Goal: Task Accomplishment & Management: Use online tool/utility

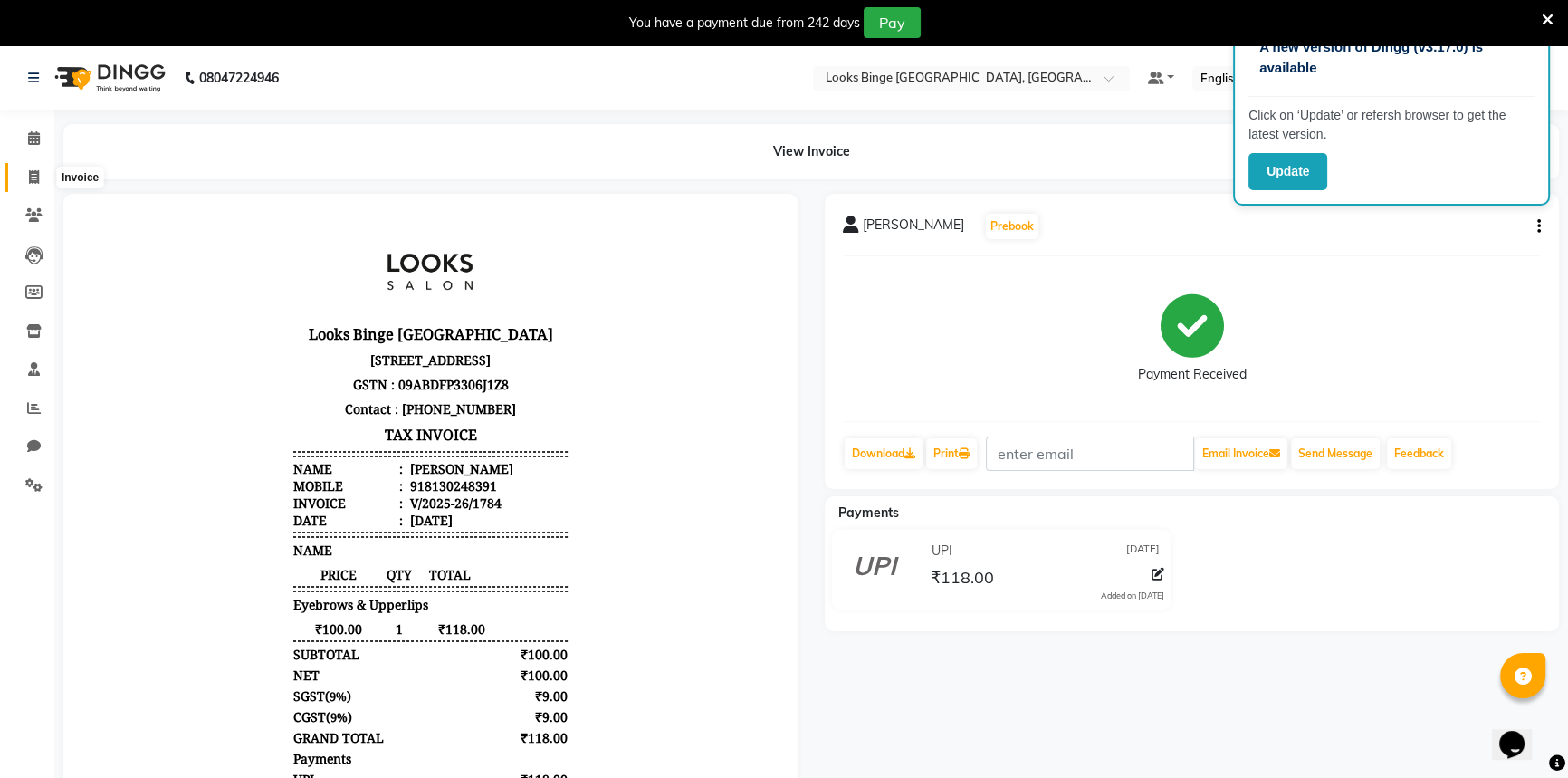
click at [32, 169] on span at bounding box center [34, 178] width 32 height 21
select select "service"
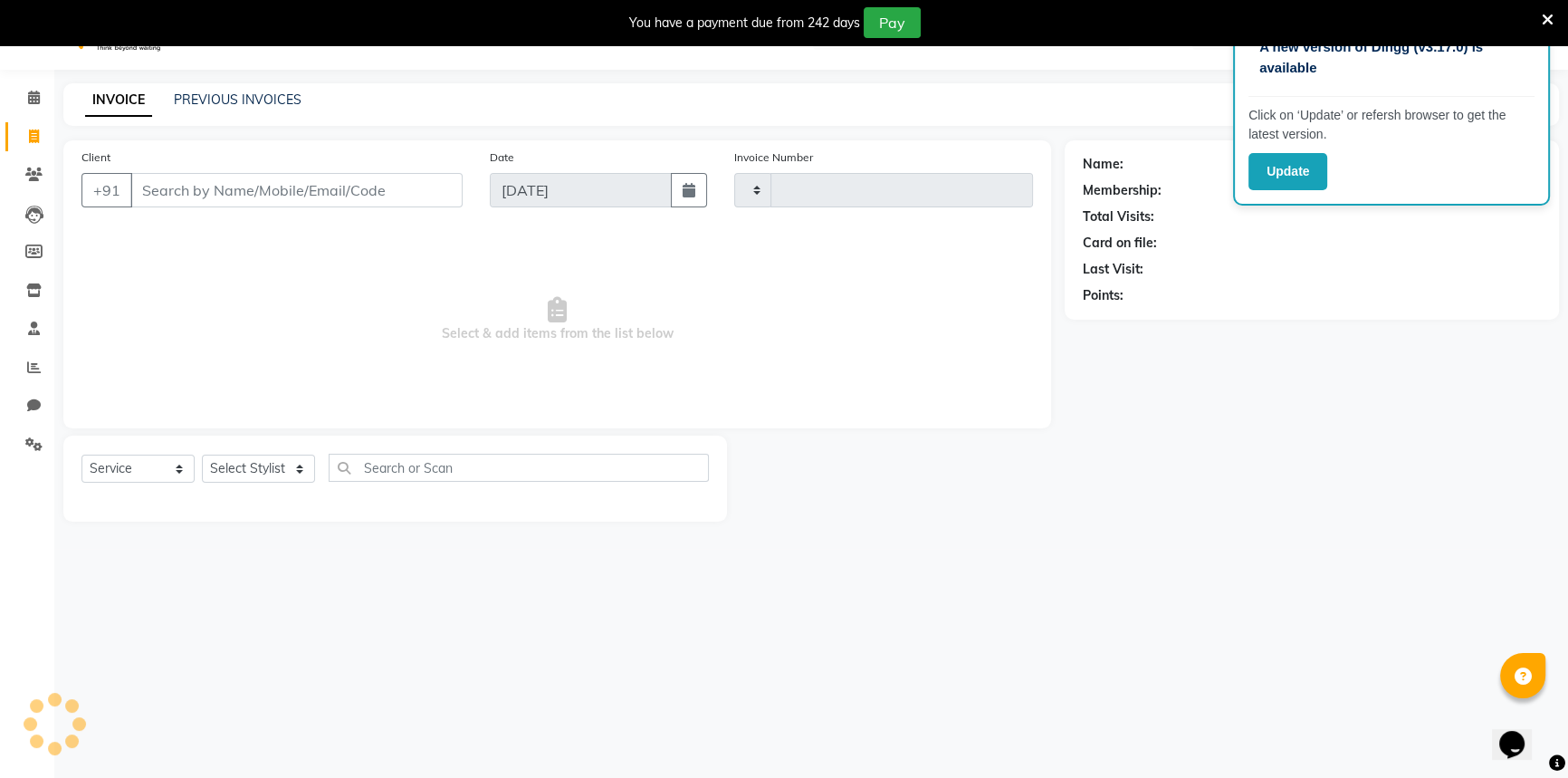
type input "1785"
select select "5378"
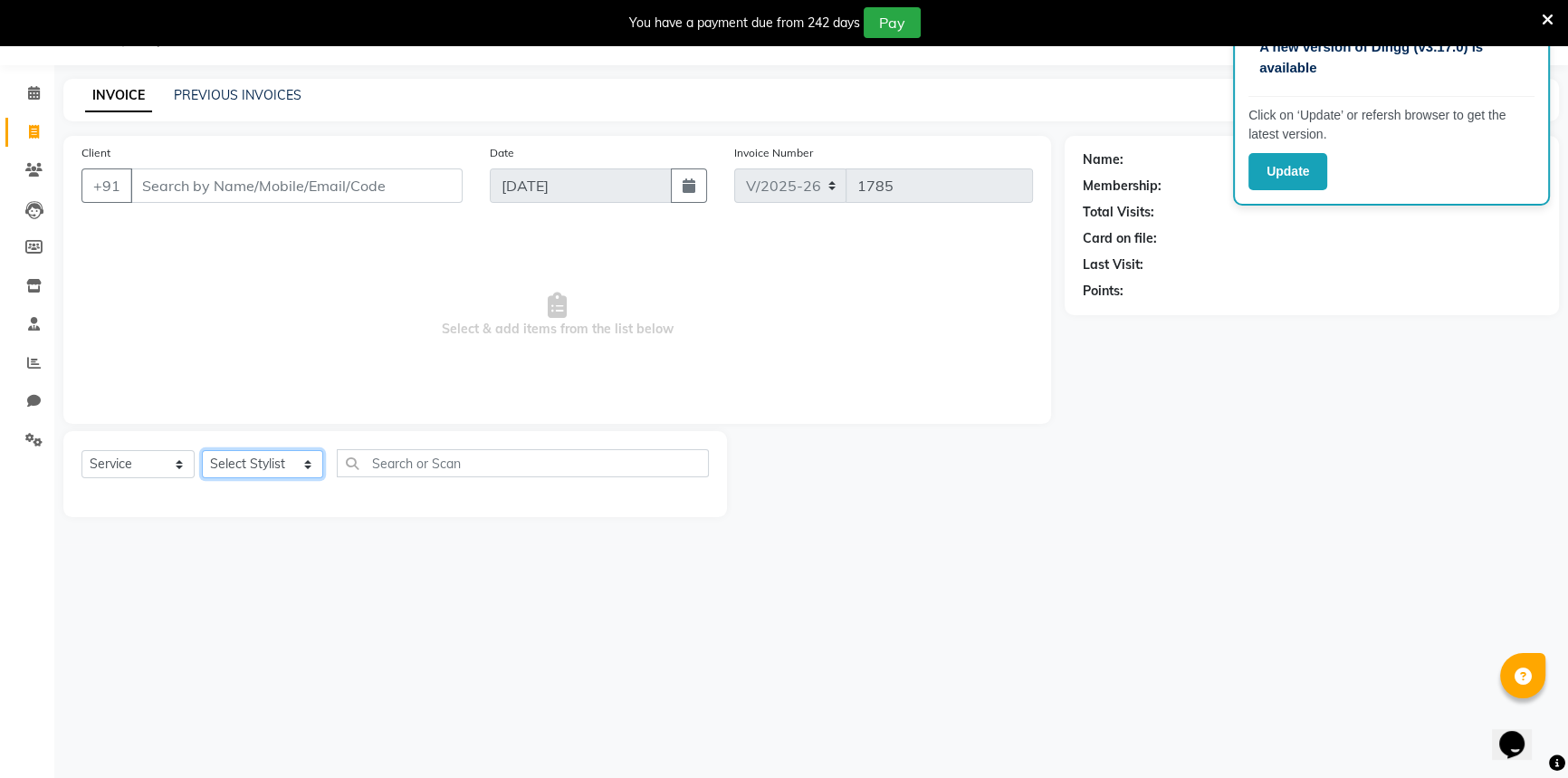
click at [255, 466] on select "Select Stylist ANJALI [PERSON_NAME] [PERSON_NAME] Counter_Sales Kasim Looks Bin…" at bounding box center [262, 464] width 122 height 28
select select "41627"
click at [201, 450] on select "Select Stylist ANJALI [PERSON_NAME] [PERSON_NAME] Counter_Sales Kasim Looks Bin…" at bounding box center [262, 464] width 122 height 28
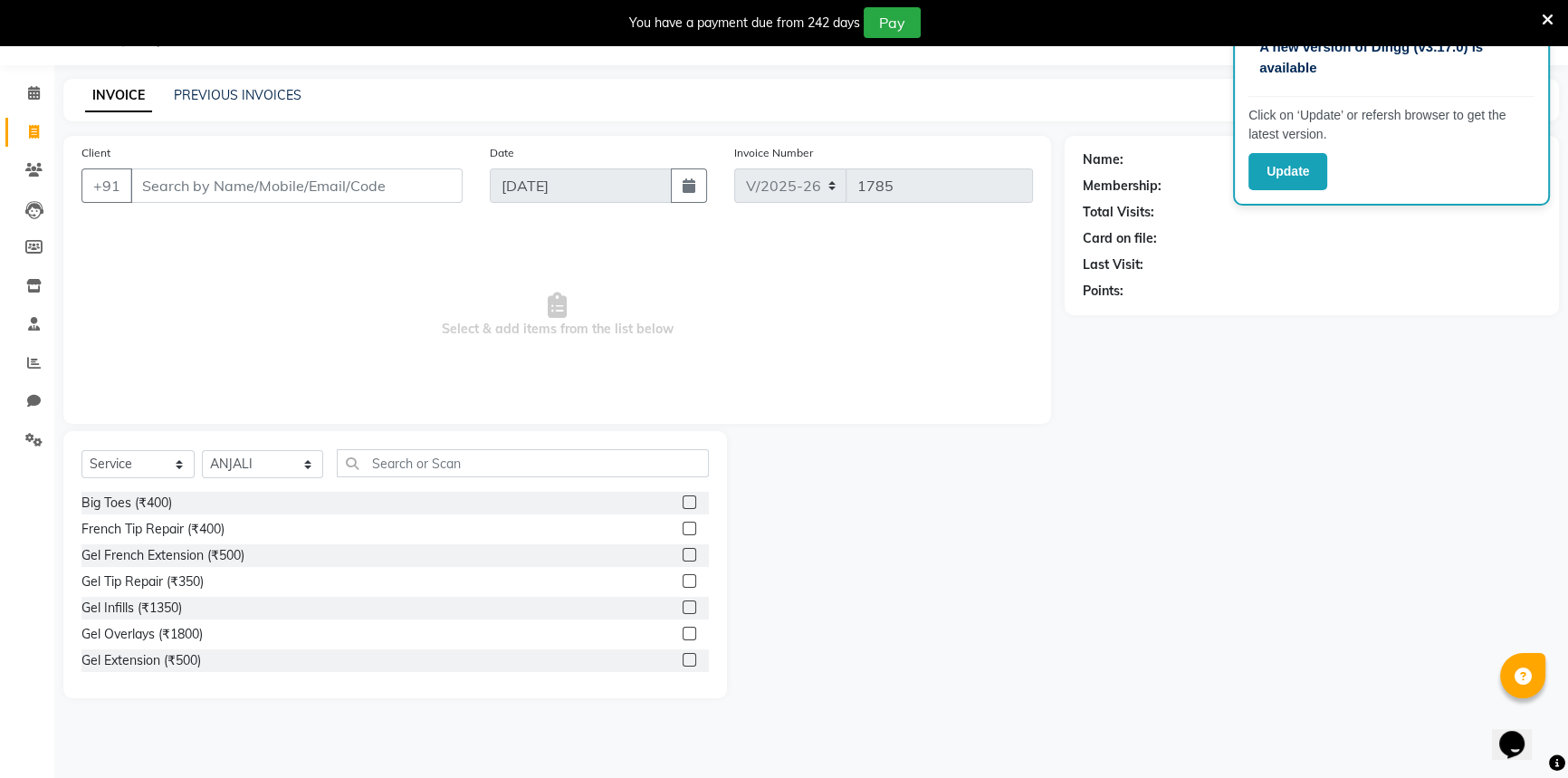
click at [369, 447] on div "Select Service Product Membership Package Voucher Prepaid Gift Card Select Styl…" at bounding box center [395, 565] width 663 height 267
click at [374, 467] on input "text" at bounding box center [522, 463] width 372 height 28
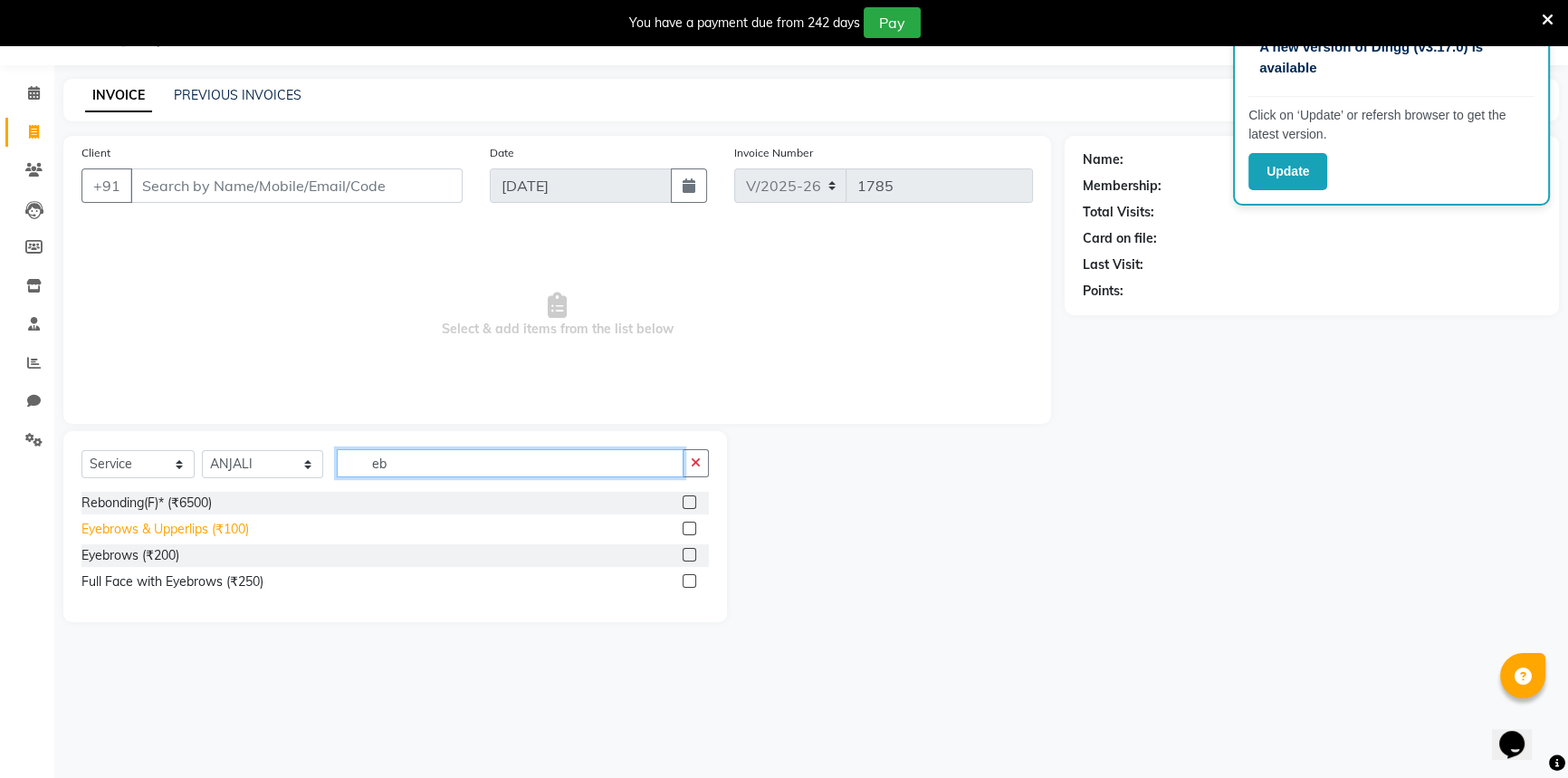
type input "eb"
click at [209, 527] on div "Eyebrows & Upperlips (₹100)" at bounding box center [165, 529] width 167 height 19
checkbox input "false"
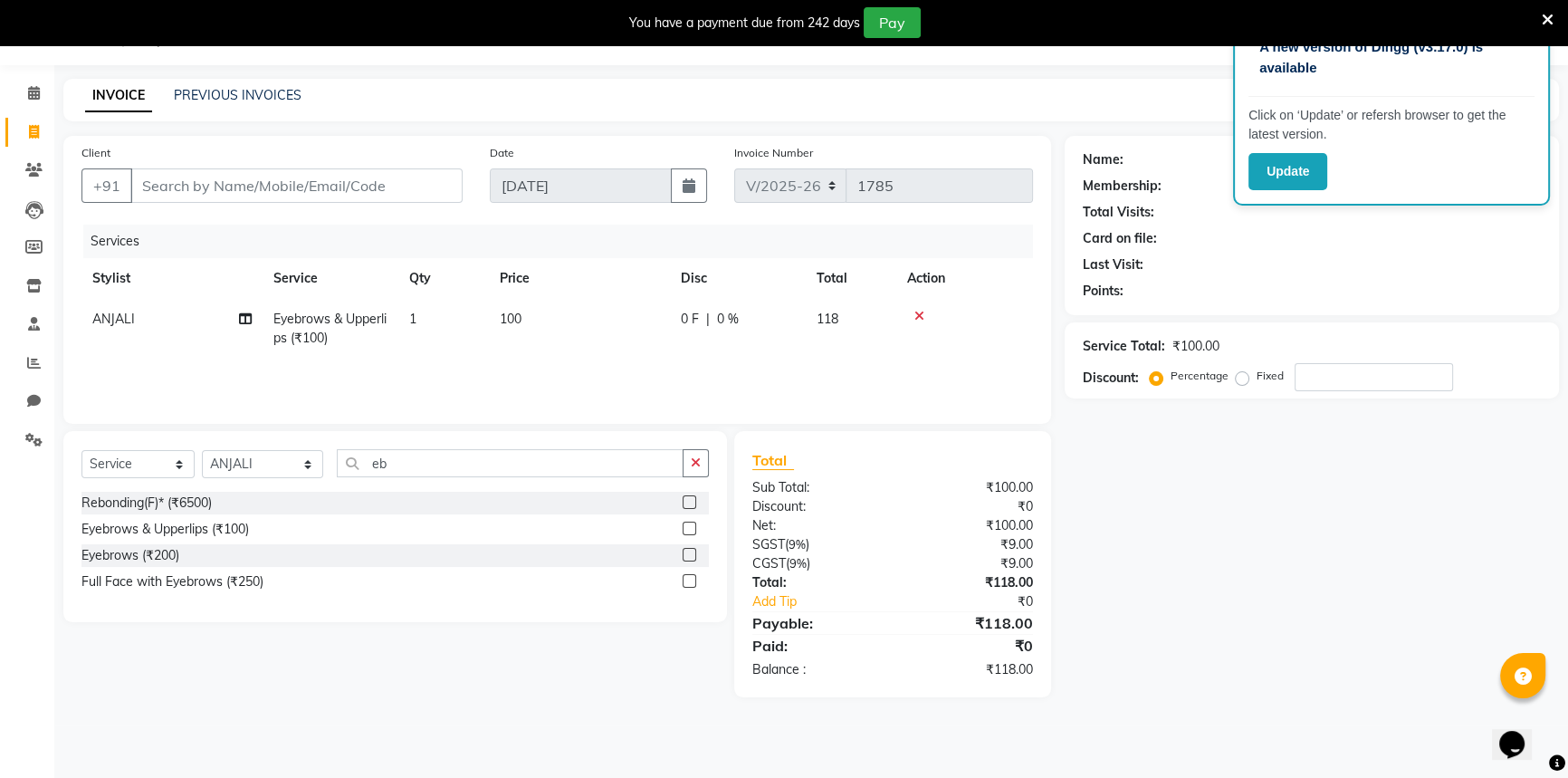
click at [511, 321] on span "100" at bounding box center [510, 318] width 22 height 16
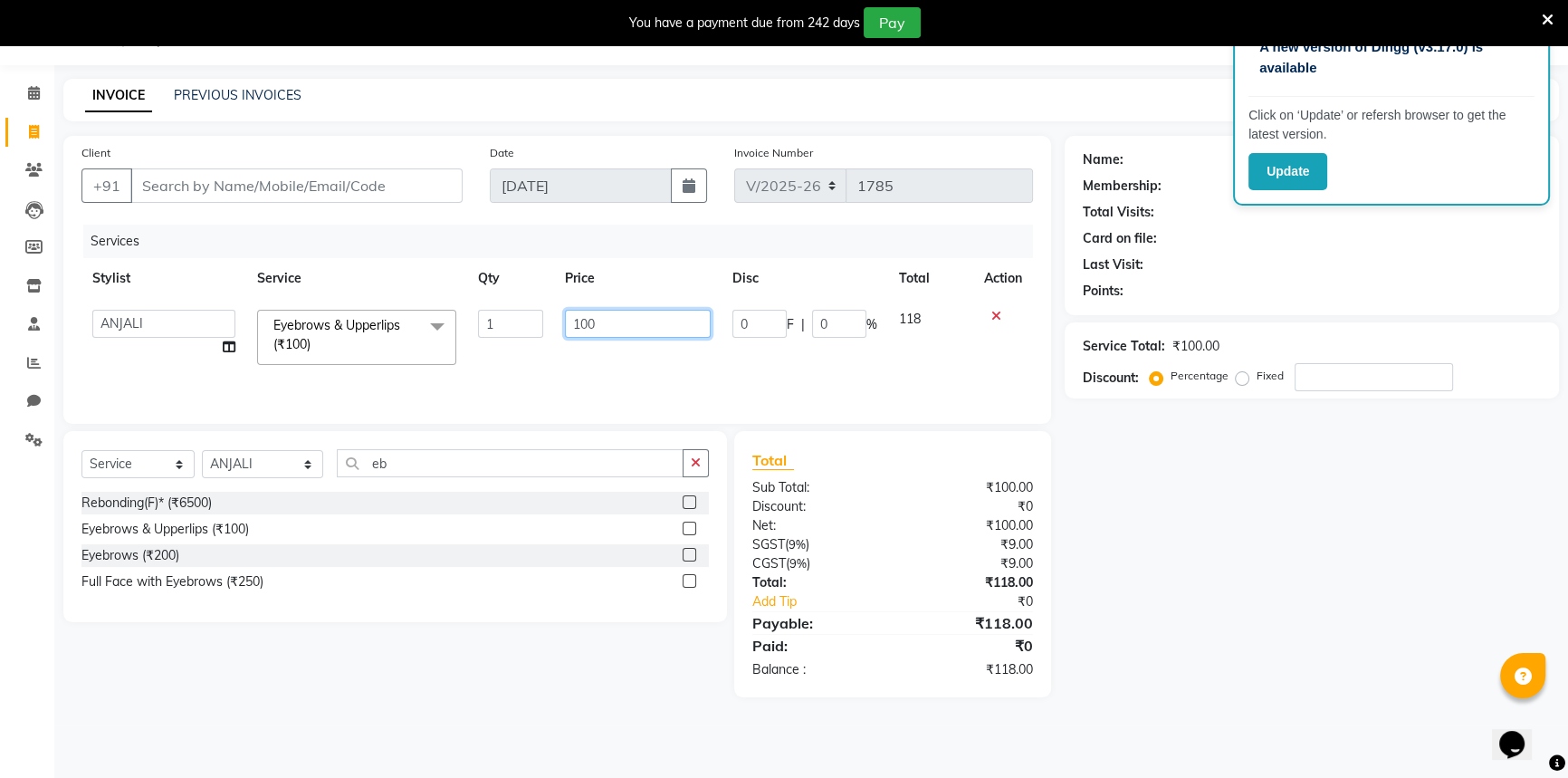
drag, startPoint x: 587, startPoint y: 324, endPoint x: 282, endPoint y: 305, distance: 305.6
click at [282, 305] on tr "ANJALI Annu [PERSON_NAME] [PERSON_NAME] Counter_Sales Kasim Looks Binge Noida S…" at bounding box center [557, 337] width 951 height 77
type input "50"
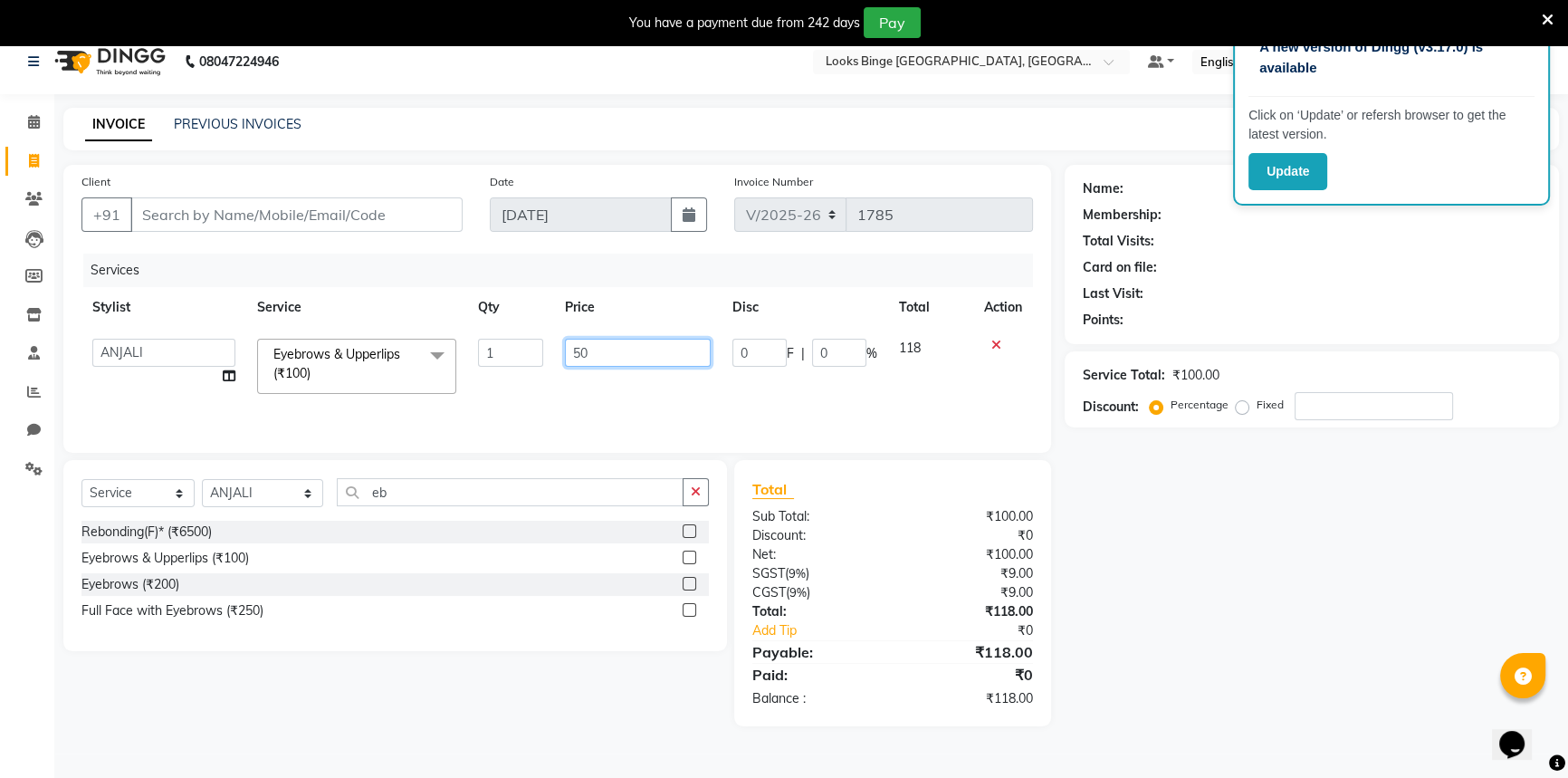
scroll to position [0, 0]
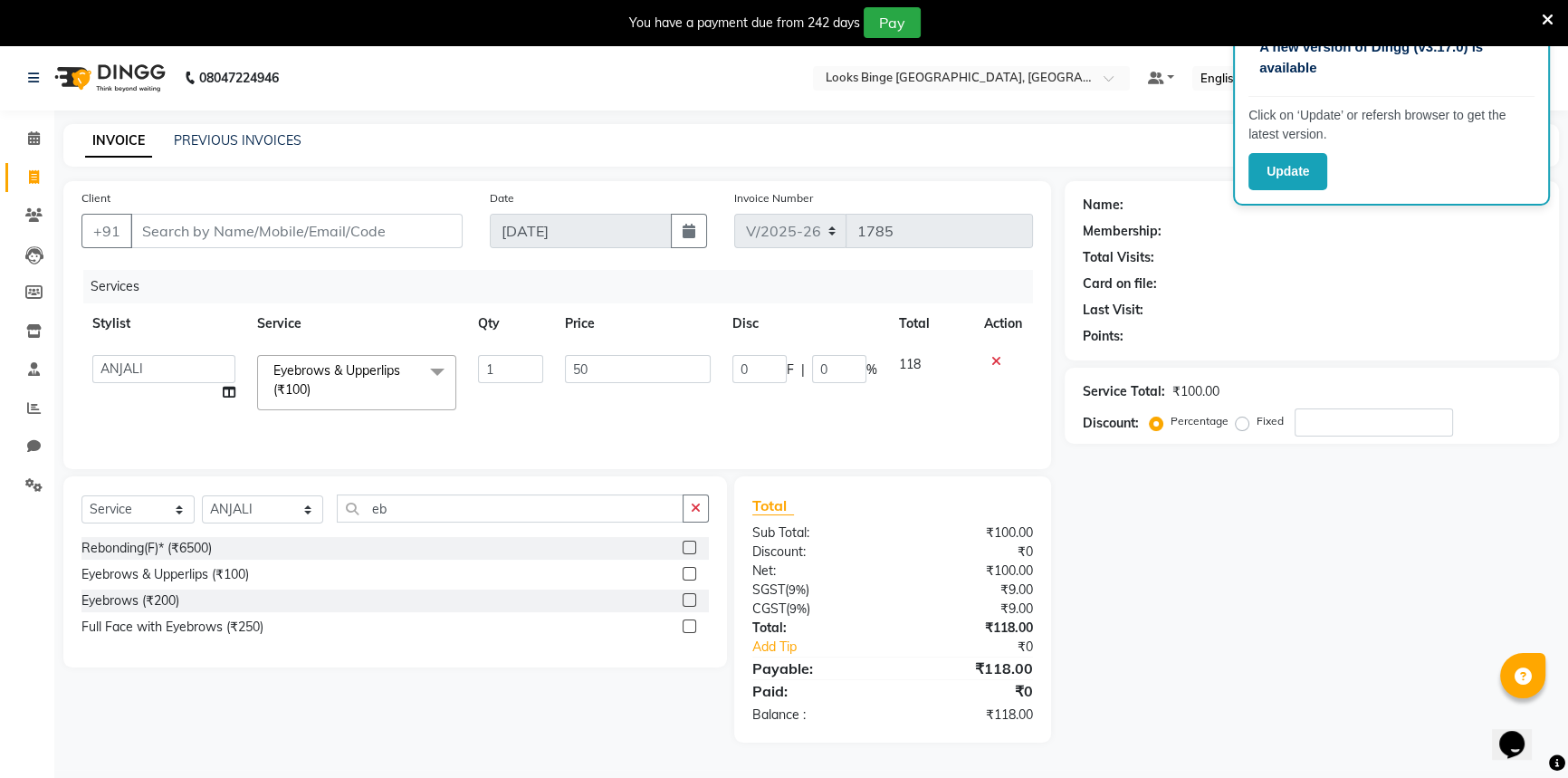
drag, startPoint x: 1234, startPoint y: 520, endPoint x: 1226, endPoint y: 507, distance: 15.3
click at [1235, 520] on div "Name: Membership: Total Visits: Card on file: Last Visit: Points: Service Total…" at bounding box center [1318, 462] width 507 height 562
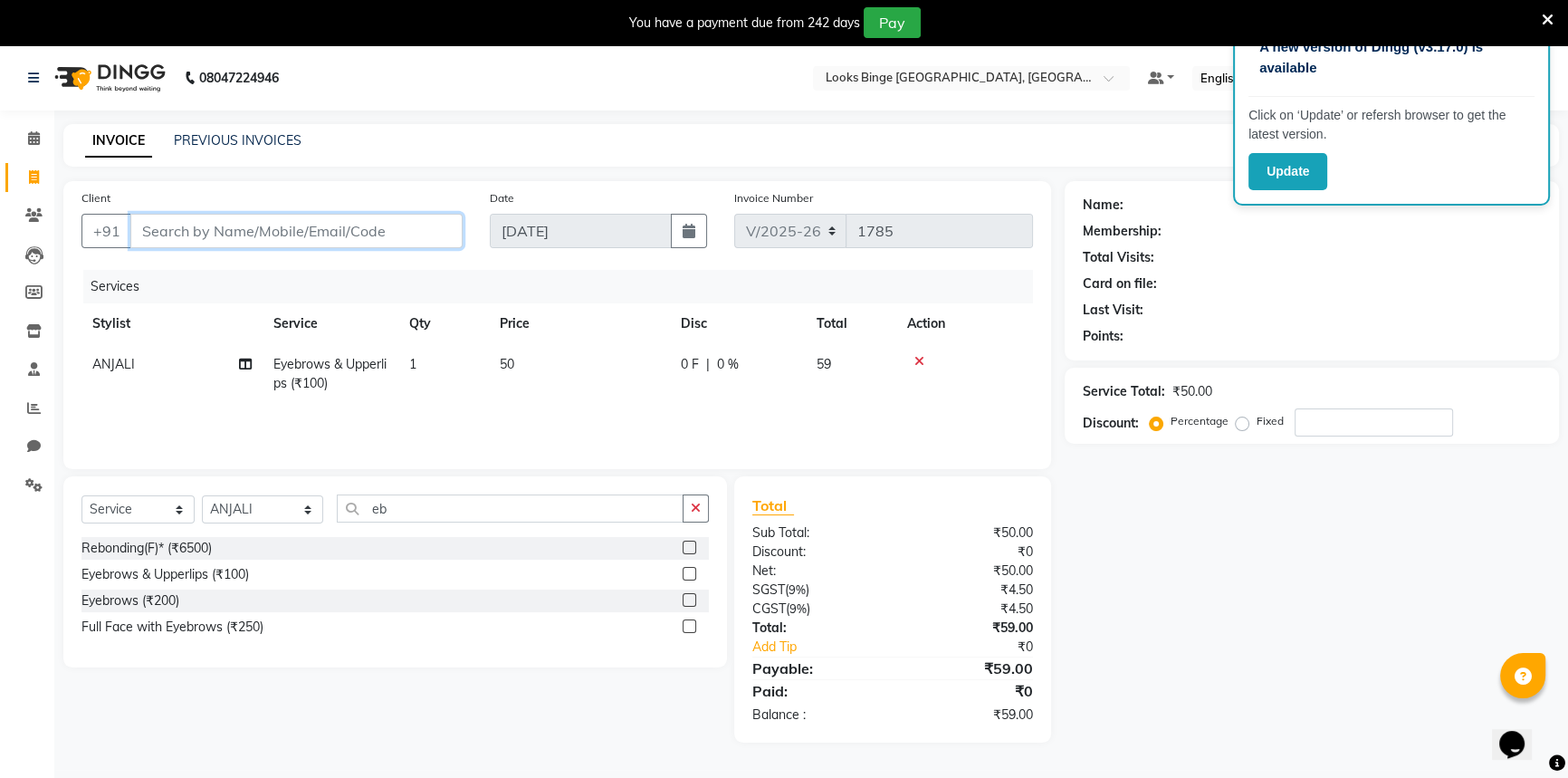
click at [283, 231] on input "Client" at bounding box center [296, 230] width 332 height 35
type input "7"
type input "0"
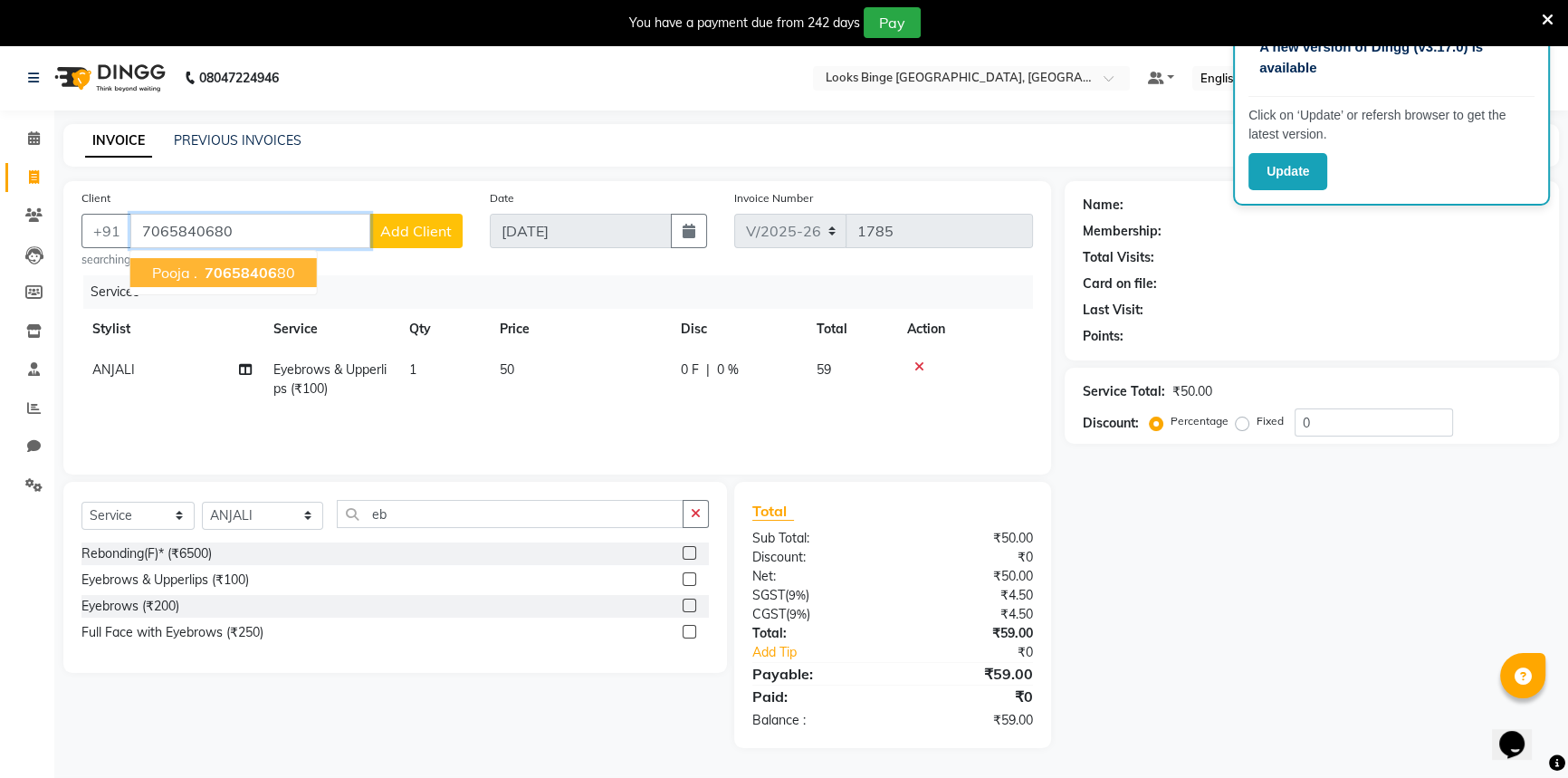
type input "7065840680"
select select "1: Object"
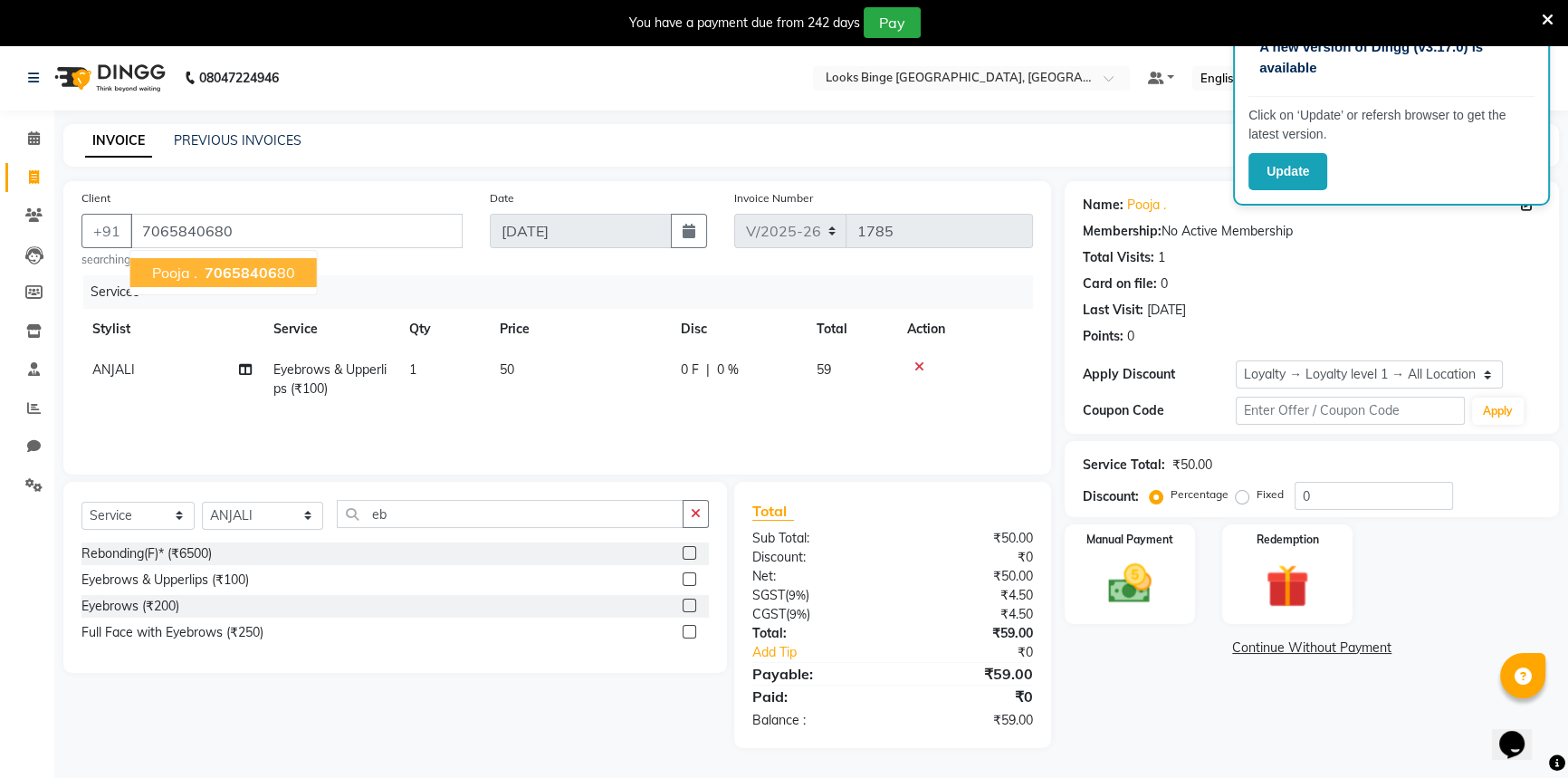
click at [583, 104] on nav "08047224946 Select Location × Looks Binge [GEOGRAPHIC_DATA], Noida Default Pane…" at bounding box center [784, 77] width 1568 height 65
click at [1152, 600] on img at bounding box center [1130, 584] width 74 height 52
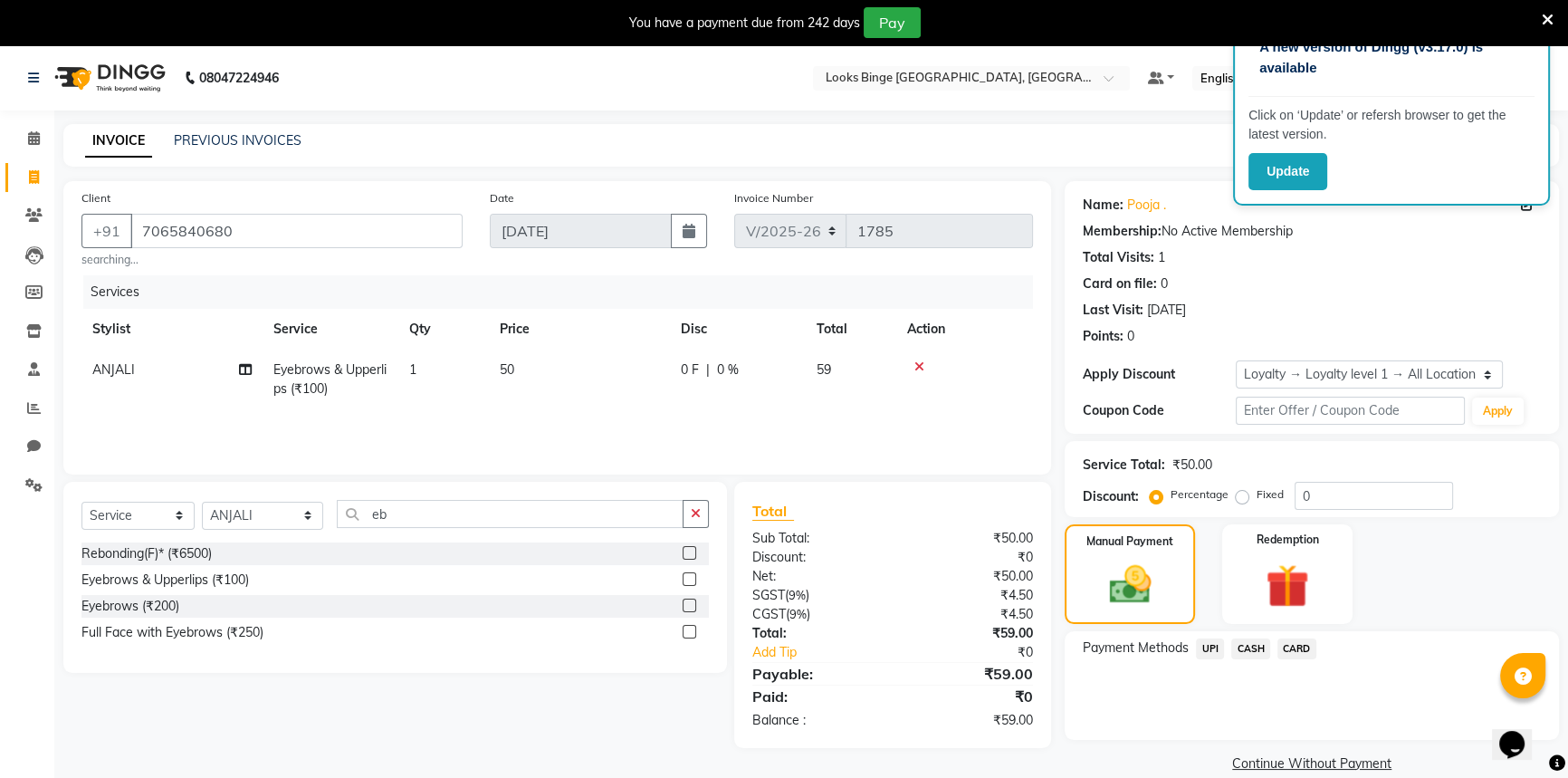
click at [1214, 648] on span "UPI" at bounding box center [1209, 648] width 28 height 21
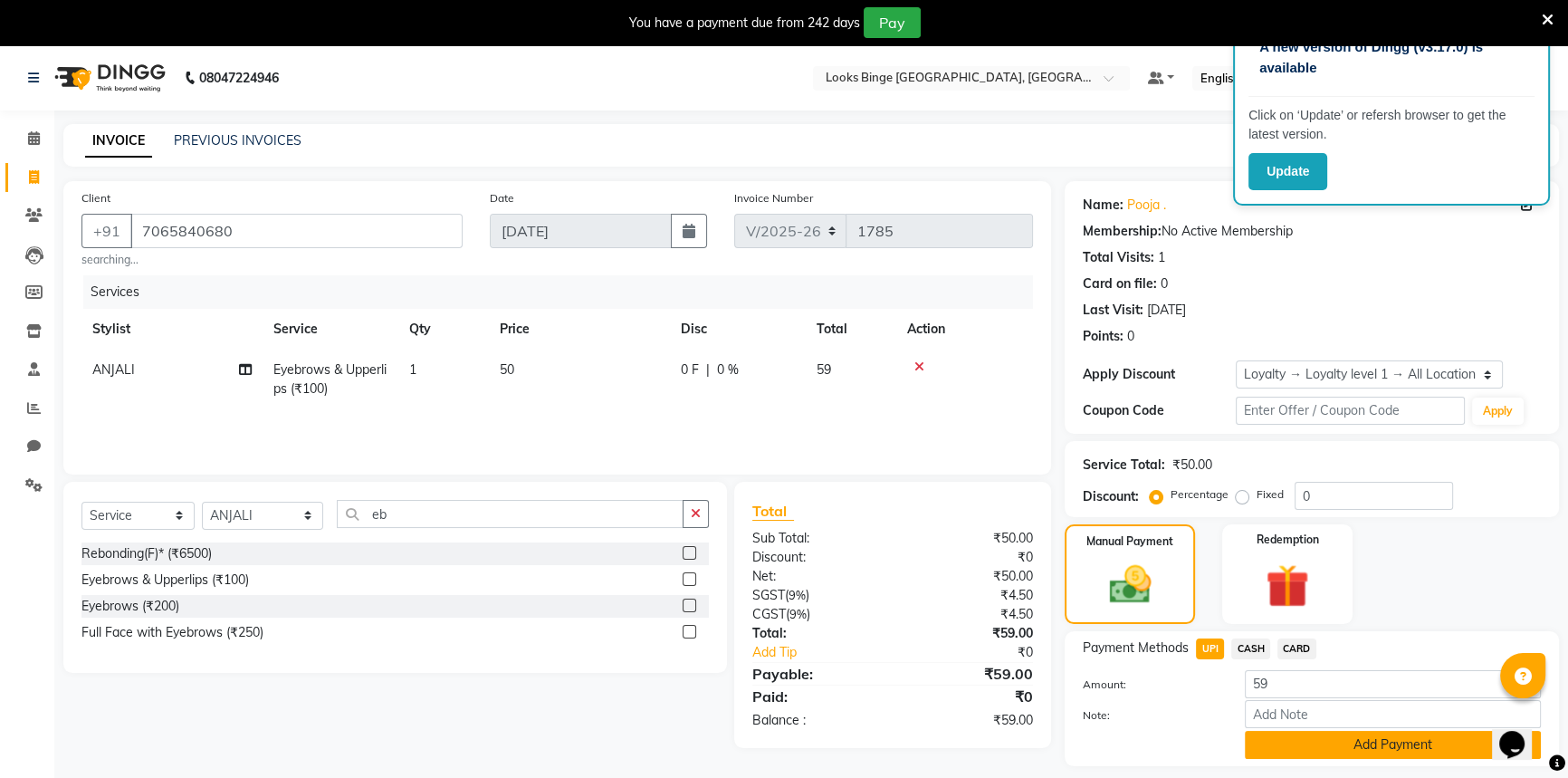
click at [1370, 739] on button "Add Payment" at bounding box center [1392, 745] width 296 height 28
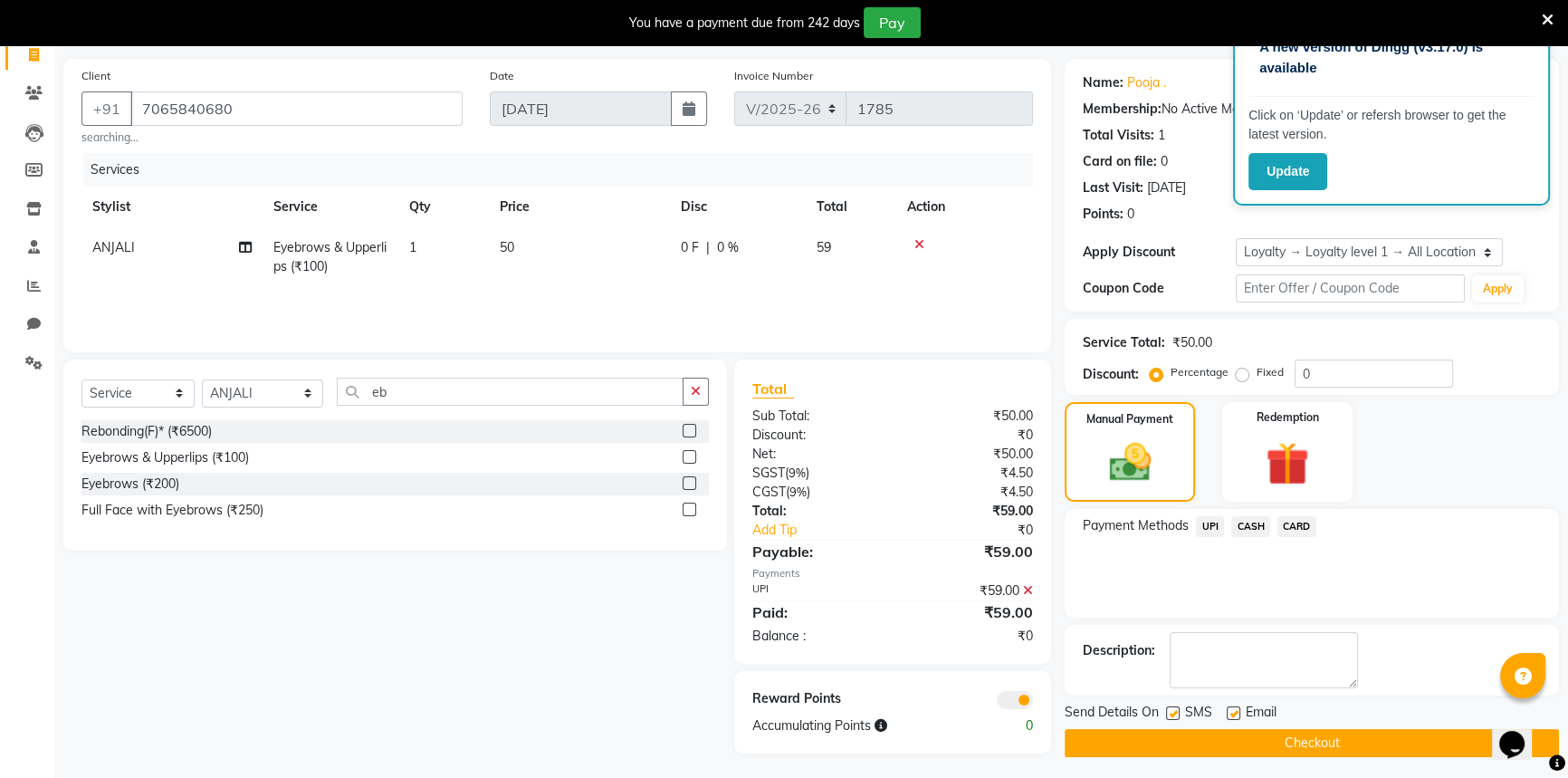
scroll to position [127, 0]
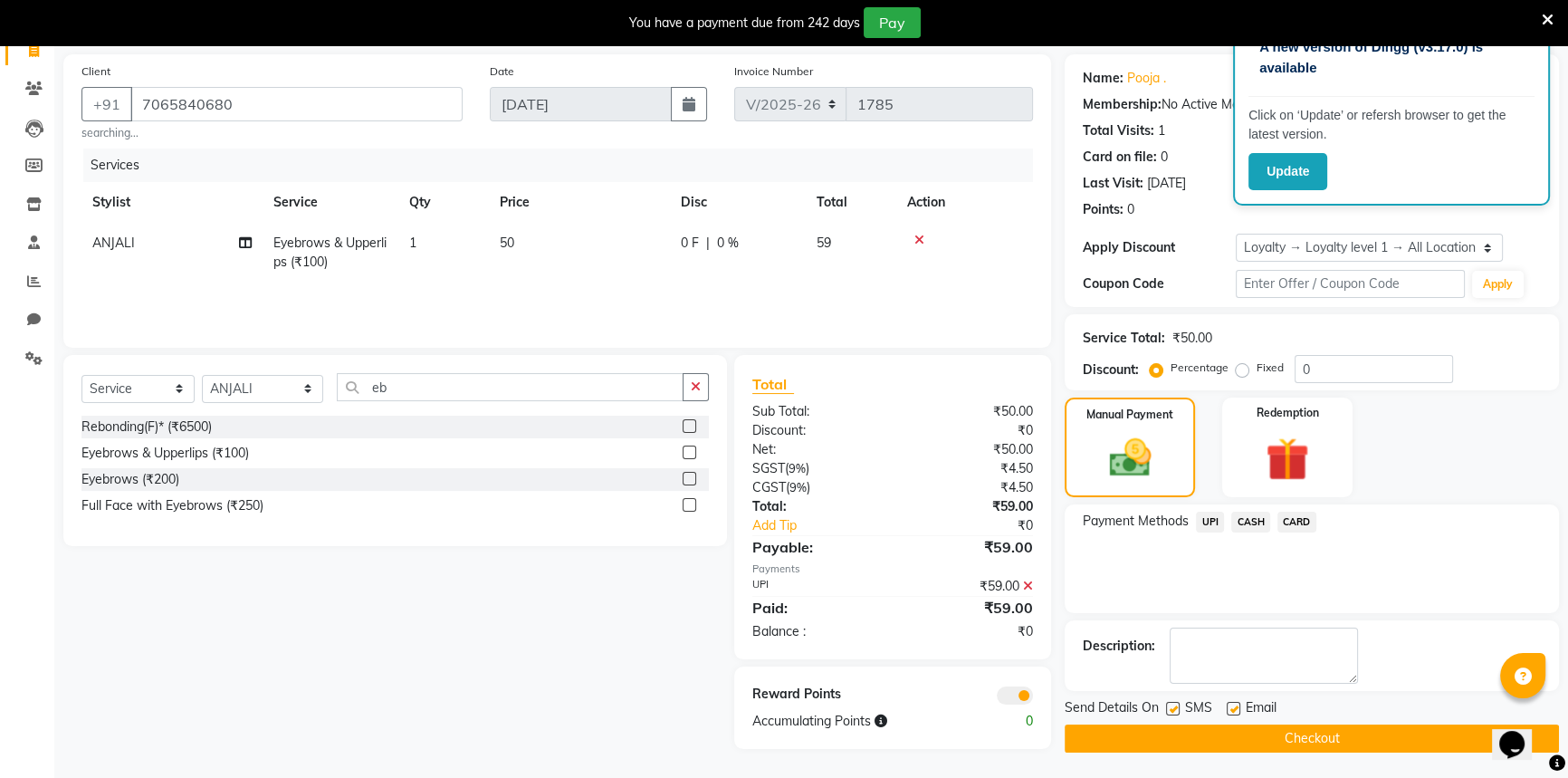
click at [1370, 738] on button "Checkout" at bounding box center [1312, 738] width 494 height 28
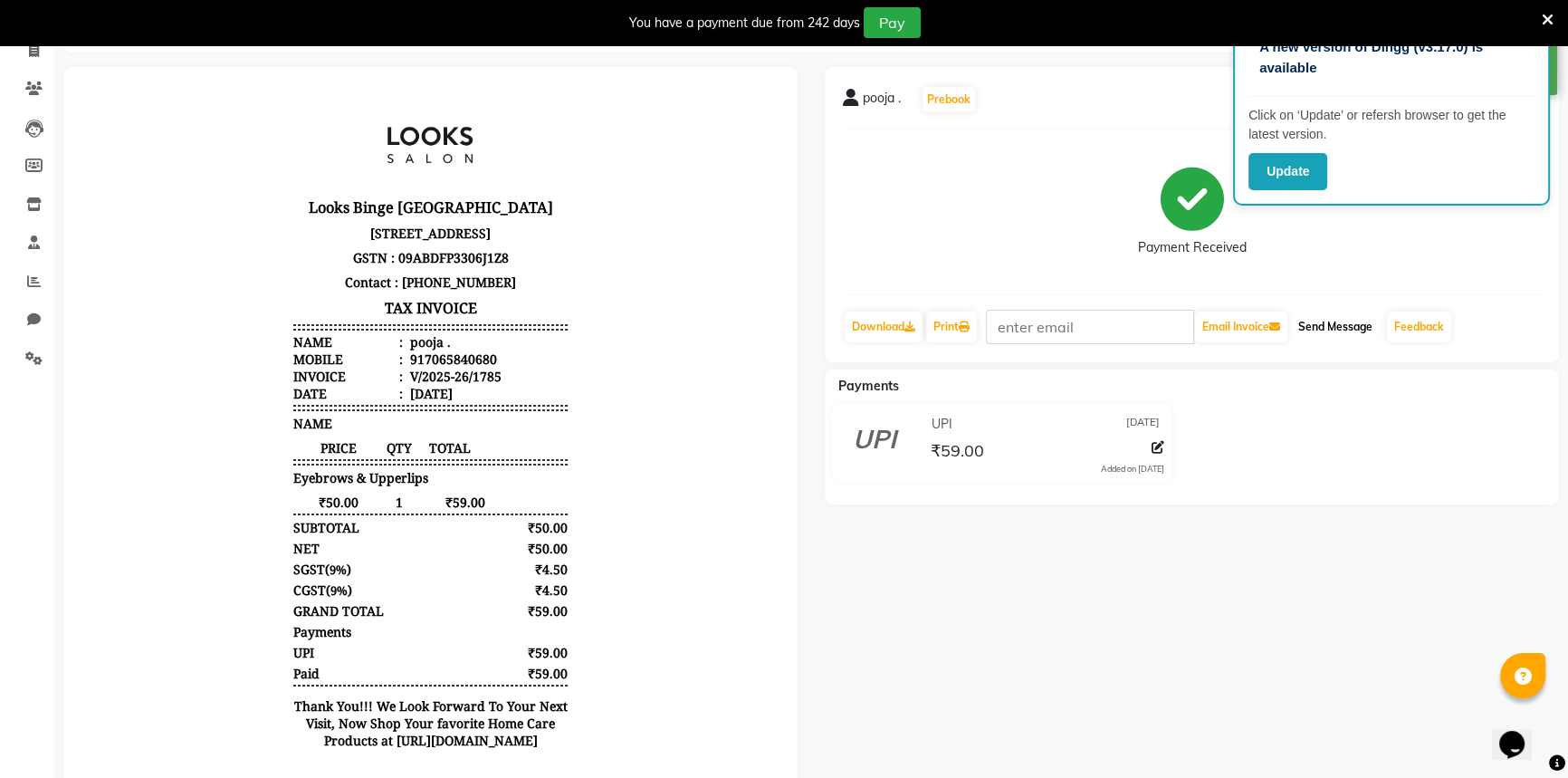
click at [1342, 331] on button "Send Message" at bounding box center [1335, 326] width 89 height 31
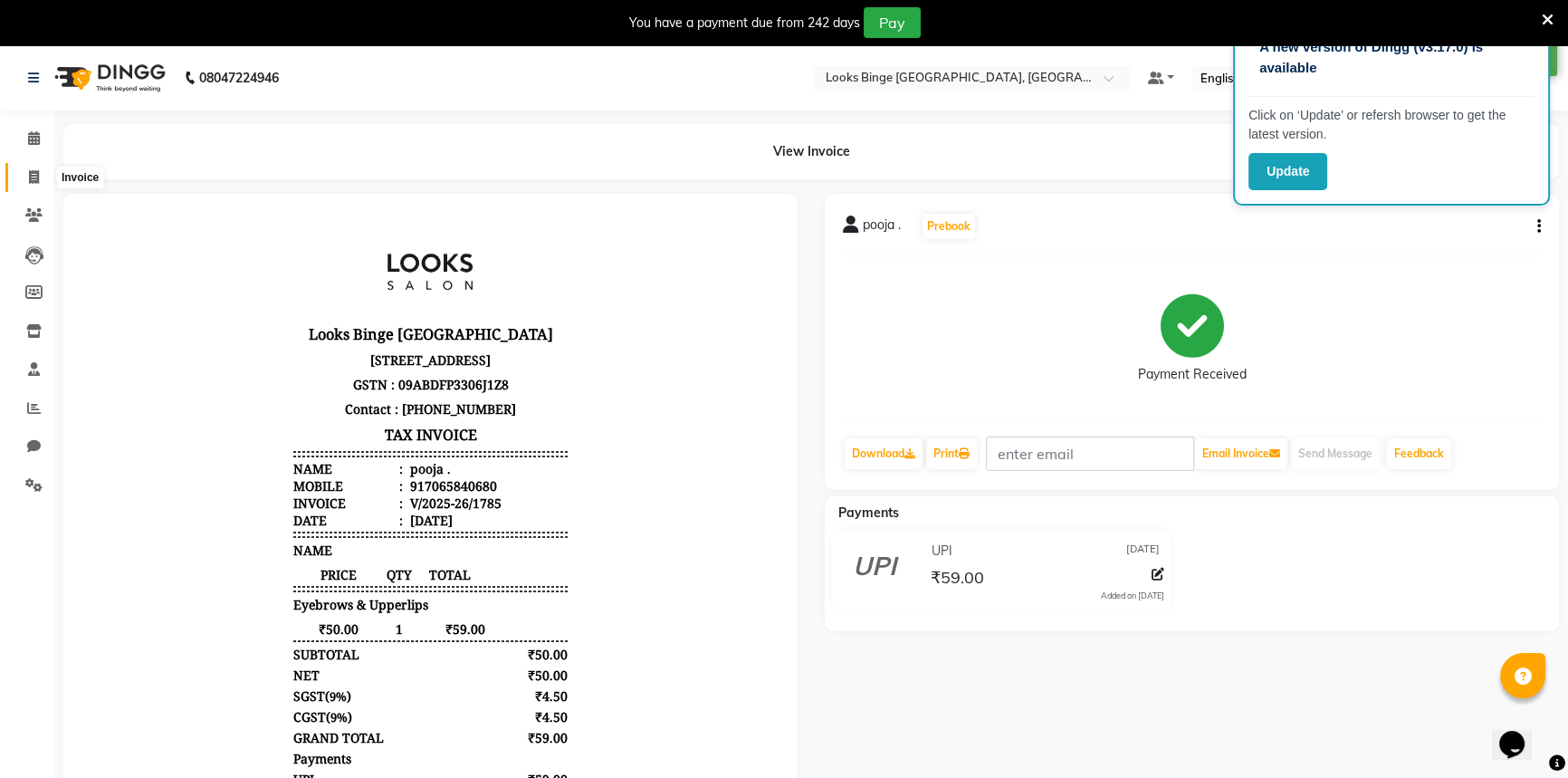
click at [33, 180] on icon at bounding box center [34, 178] width 10 height 14
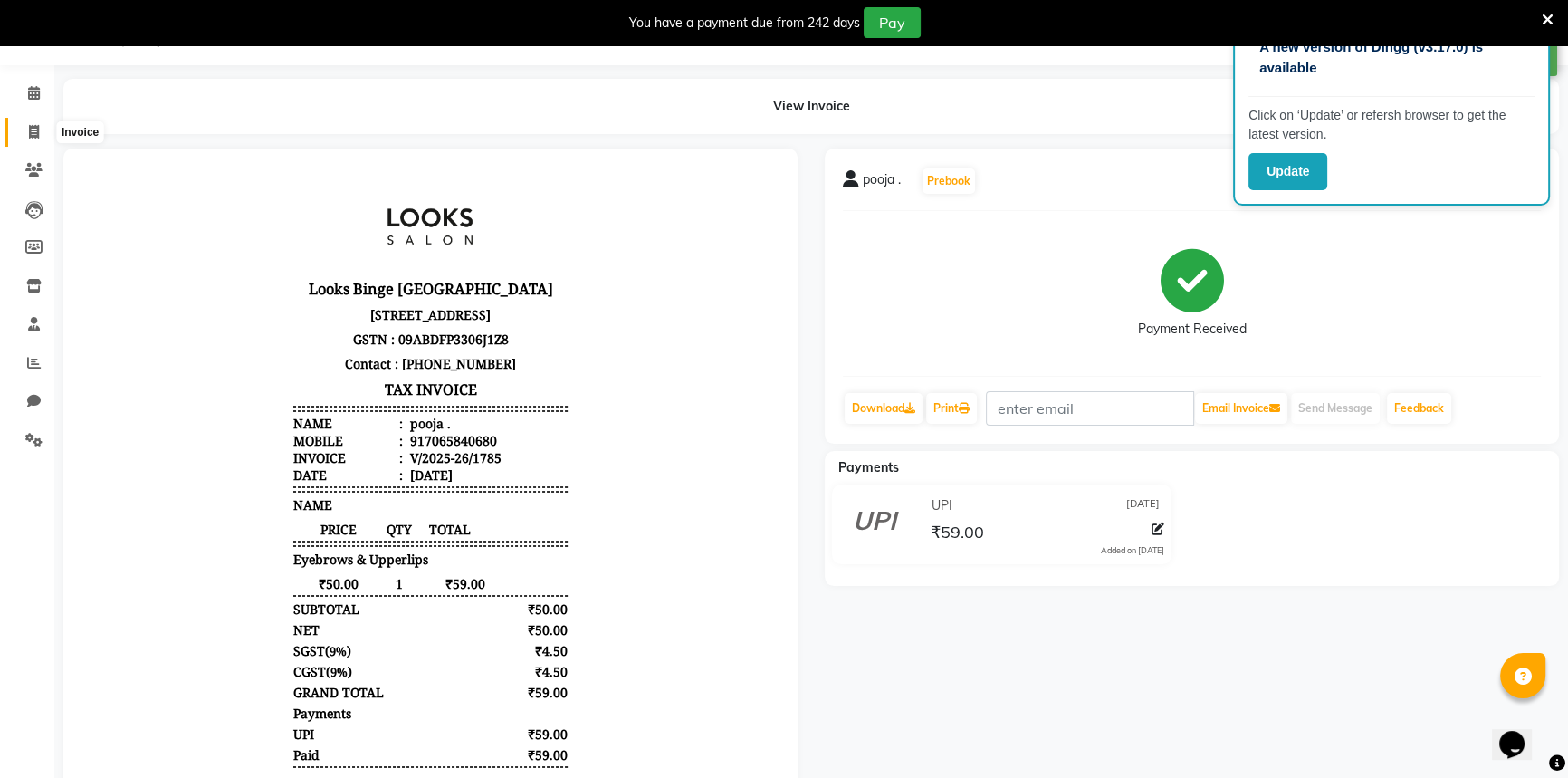
select select "5378"
select select "service"
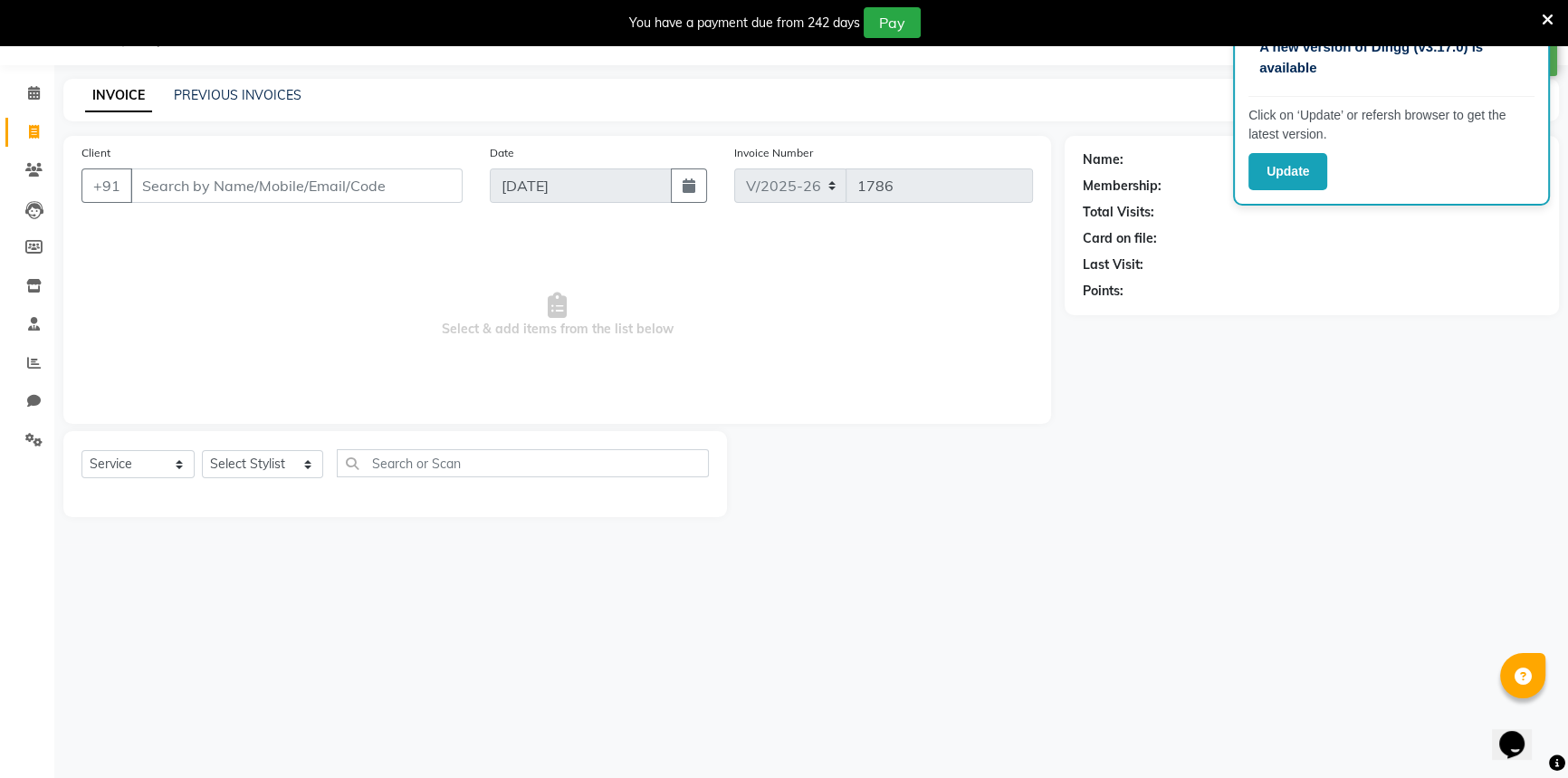
click at [1548, 12] on icon at bounding box center [1547, 20] width 12 height 16
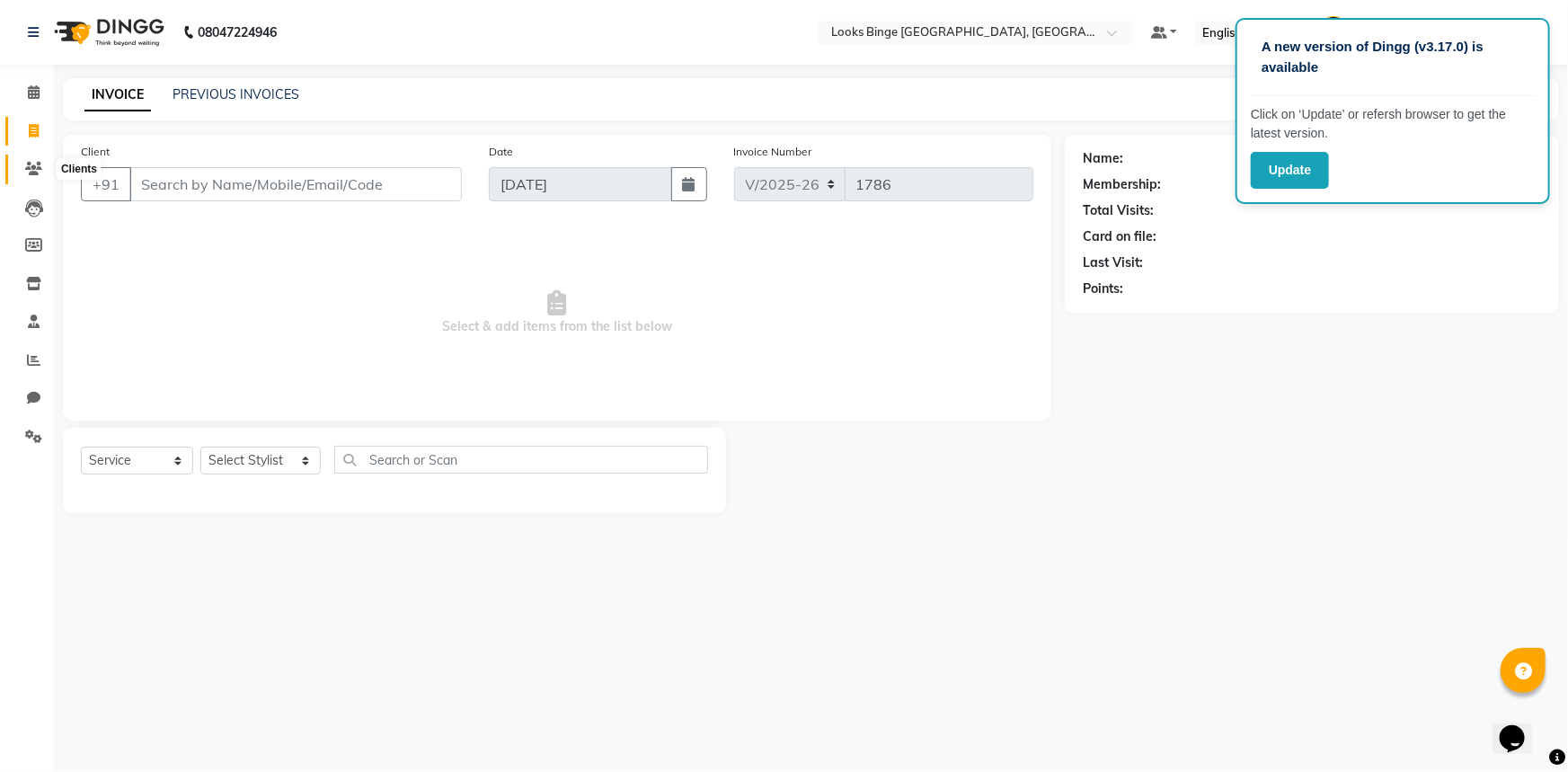
click at [25, 168] on icon at bounding box center [33, 168] width 17 height 14
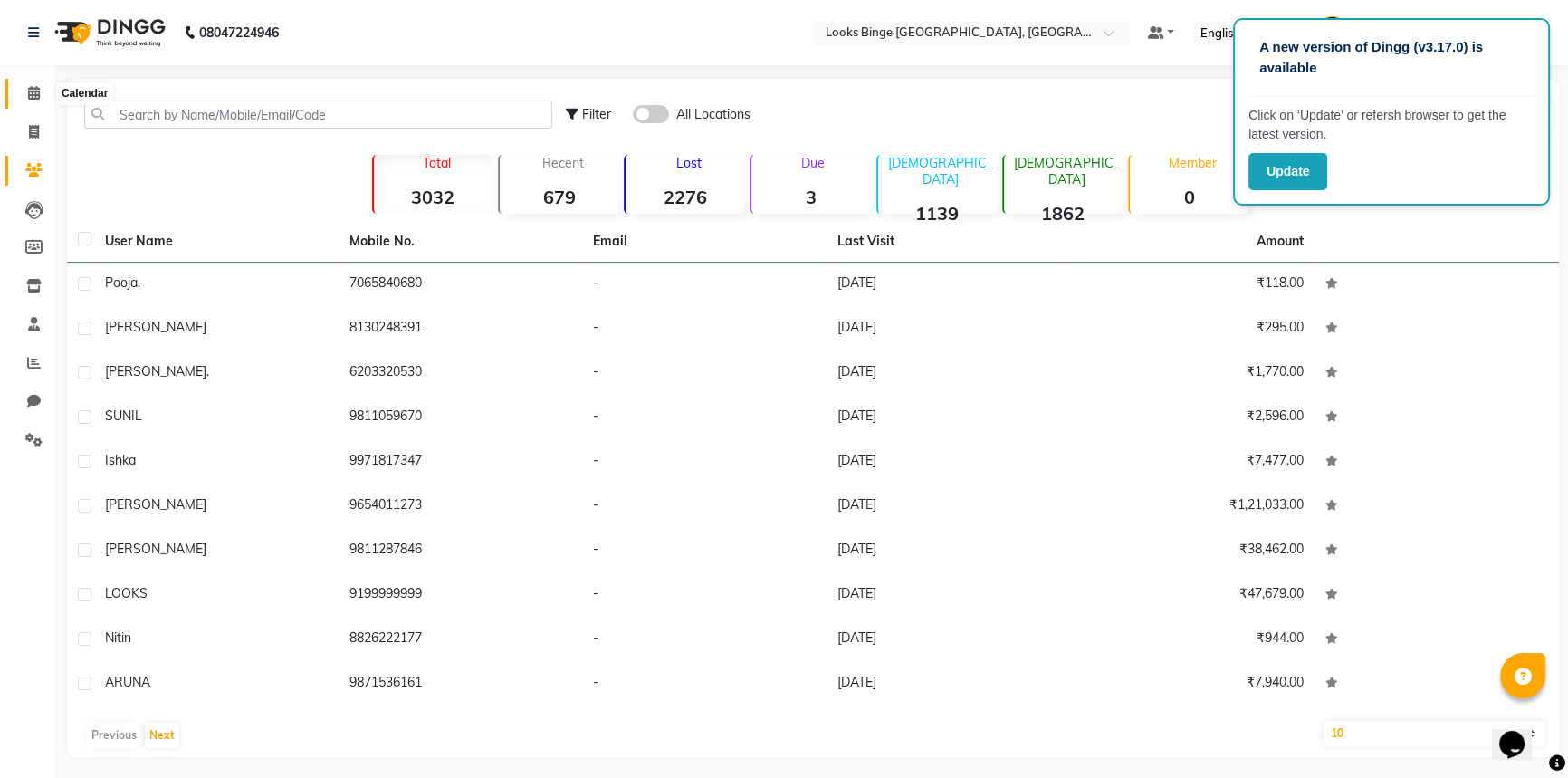
click at [24, 92] on span at bounding box center [34, 94] width 32 height 21
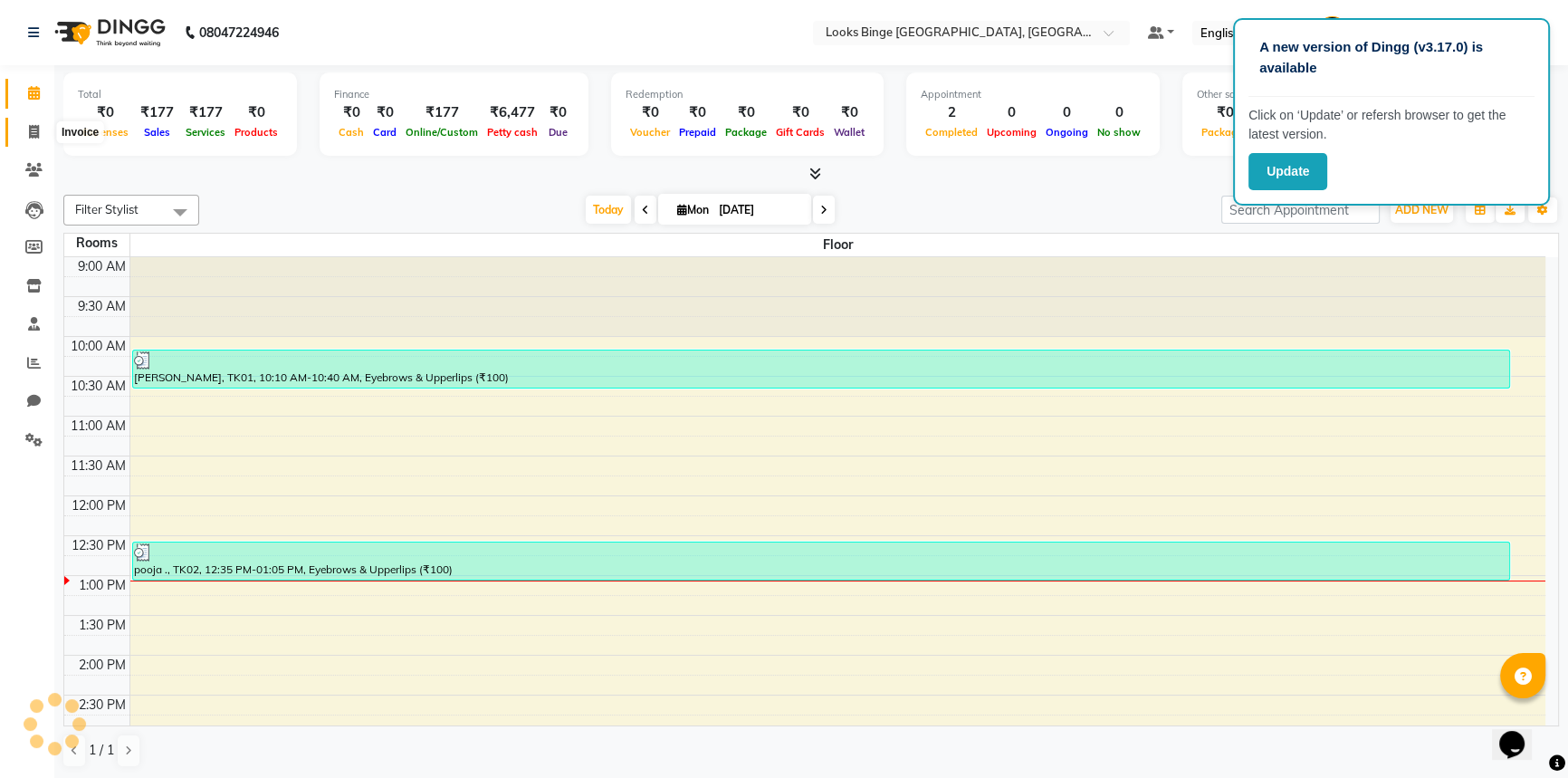
click at [29, 126] on icon at bounding box center [34, 132] width 10 height 14
select select "service"
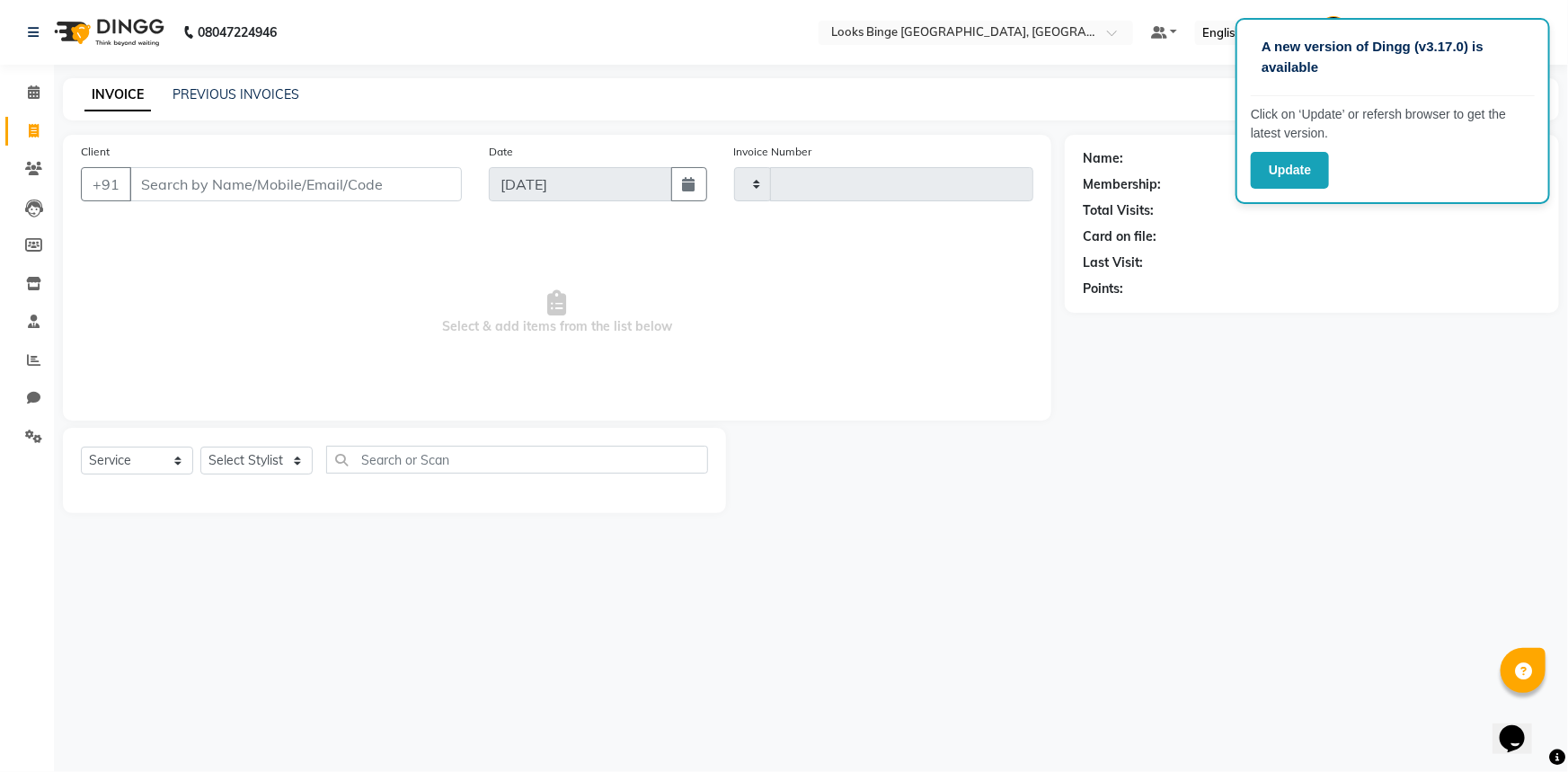
type input "1786"
select select "5378"
